Goal: Information Seeking & Learning: Learn about a topic

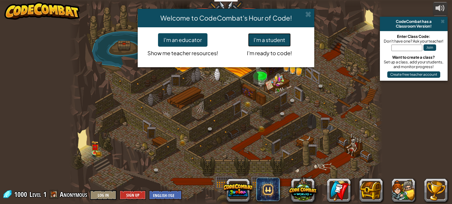
click at [271, 39] on button "I'm a student" at bounding box center [269, 40] width 43 height 14
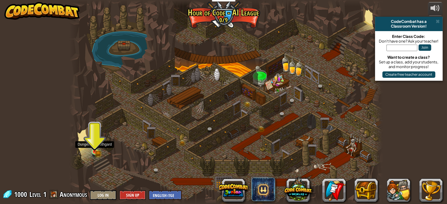
click at [93, 148] on img at bounding box center [95, 144] width 8 height 17
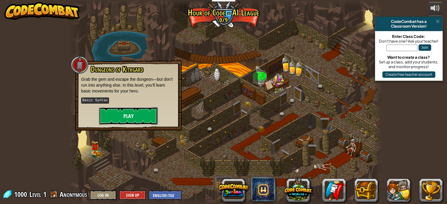
click at [113, 110] on button "Play" at bounding box center [128, 116] width 59 height 18
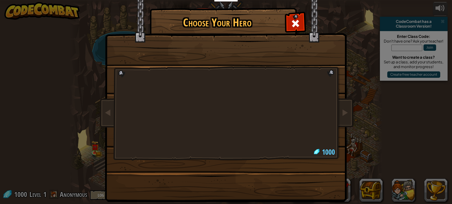
click at [113, 110] on img at bounding box center [227, 97] width 255 height 211
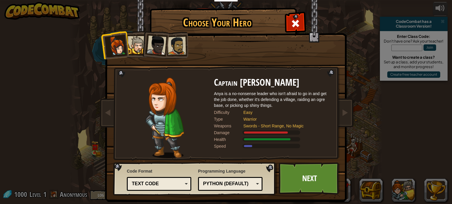
click at [166, 41] on li at bounding box center [154, 44] width 29 height 29
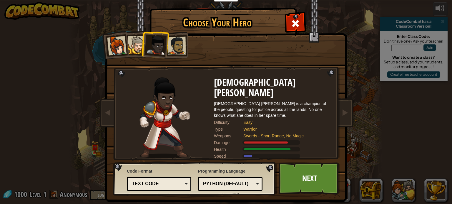
click at [178, 42] on div at bounding box center [177, 46] width 18 height 18
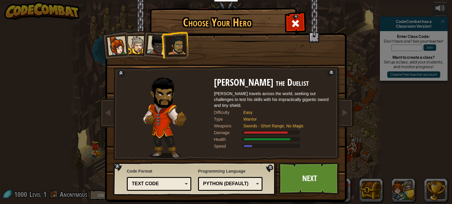
click at [137, 39] on div at bounding box center [137, 45] width 18 height 18
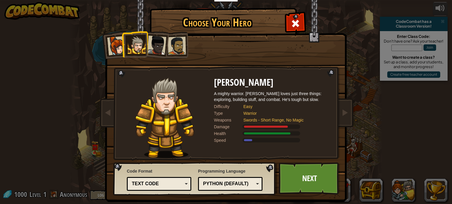
click at [301, 128] on div at bounding box center [284, 126] width 82 height 4
click at [172, 43] on div at bounding box center [177, 46] width 18 height 18
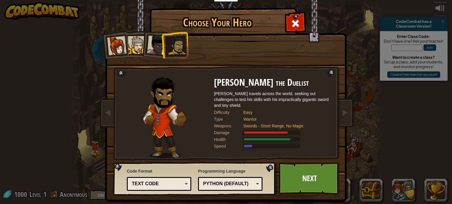
click at [149, 41] on div at bounding box center [156, 45] width 19 height 19
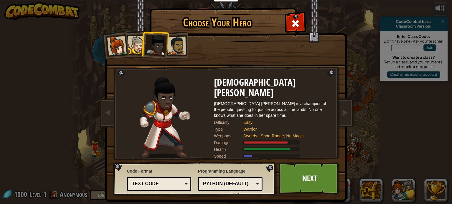
click at [114, 38] on div at bounding box center [116, 45] width 19 height 19
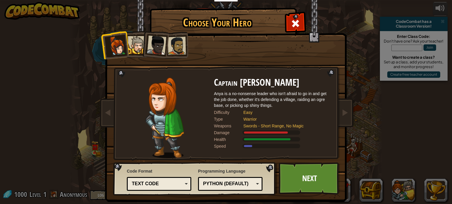
click at [134, 41] on div at bounding box center [137, 45] width 18 height 18
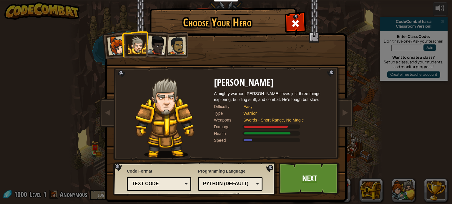
click at [302, 171] on link "Next" at bounding box center [309, 179] width 61 height 32
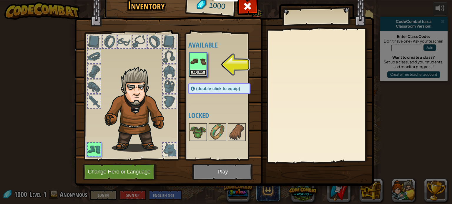
click at [193, 70] on button "Equip" at bounding box center [198, 73] width 16 height 6
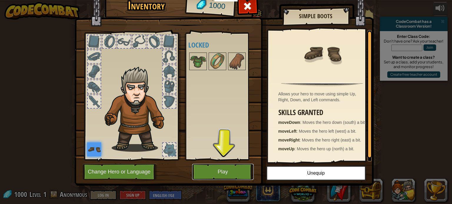
click at [241, 168] on button "Play" at bounding box center [222, 172] width 61 height 16
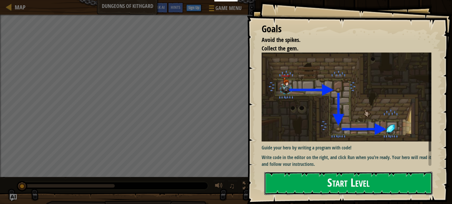
click at [325, 176] on button "Start Level" at bounding box center [348, 183] width 168 height 23
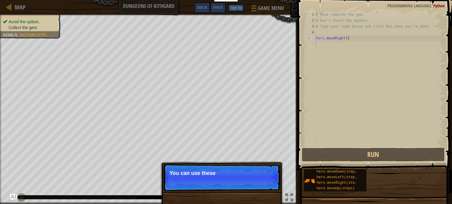
click at [267, 180] on p "Skip (esc) Continue You can use these" at bounding box center [221, 177] width 117 height 27
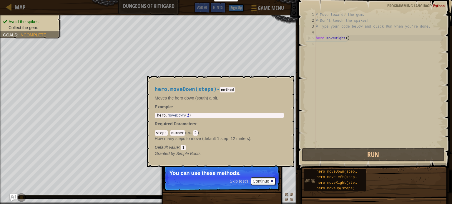
click at [310, 176] on img at bounding box center [309, 181] width 11 height 11
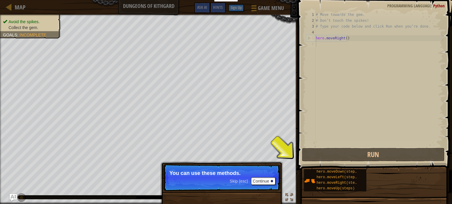
scroll to position [3, 0]
